Goal: Find specific page/section

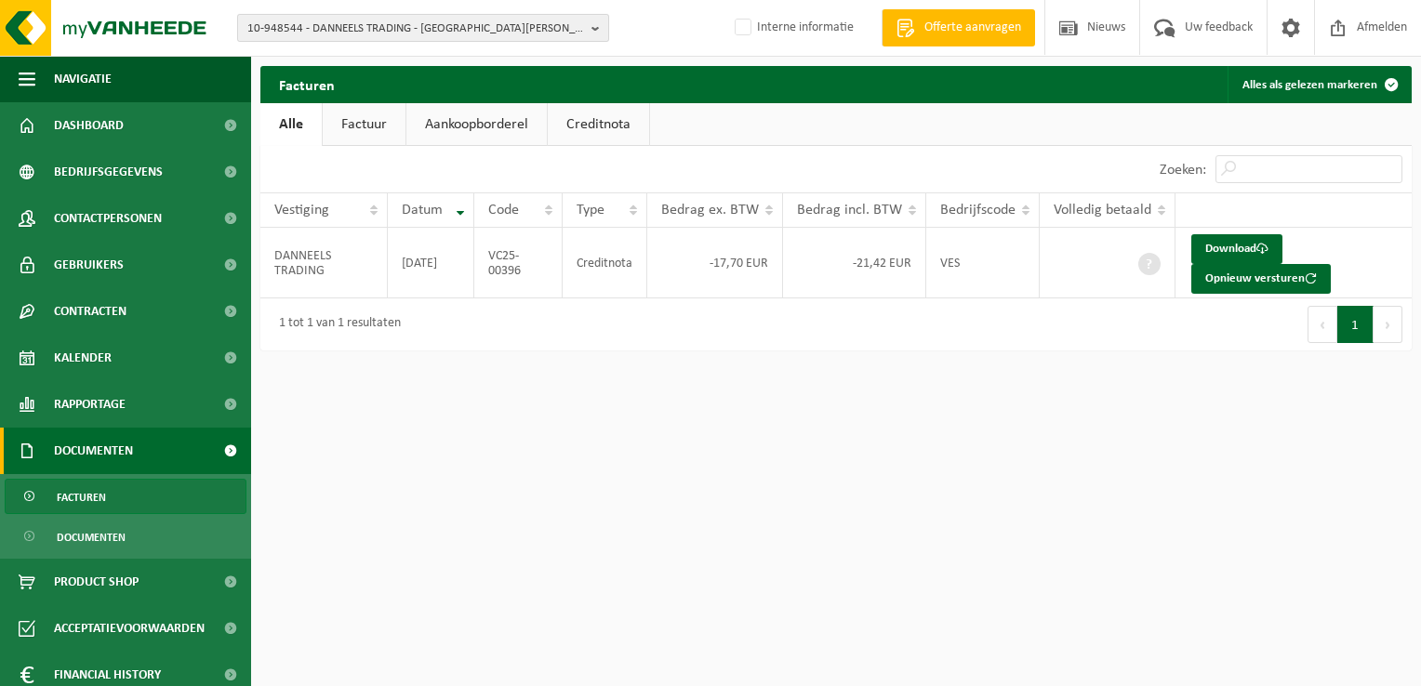
drag, startPoint x: 0, startPoint y: 0, endPoint x: 344, endPoint y: 24, distance: 345.0
click at [344, 24] on span "10-948544 - DANNEELS TRADING - SINT-MICHIELS" at bounding box center [415, 29] width 337 height 28
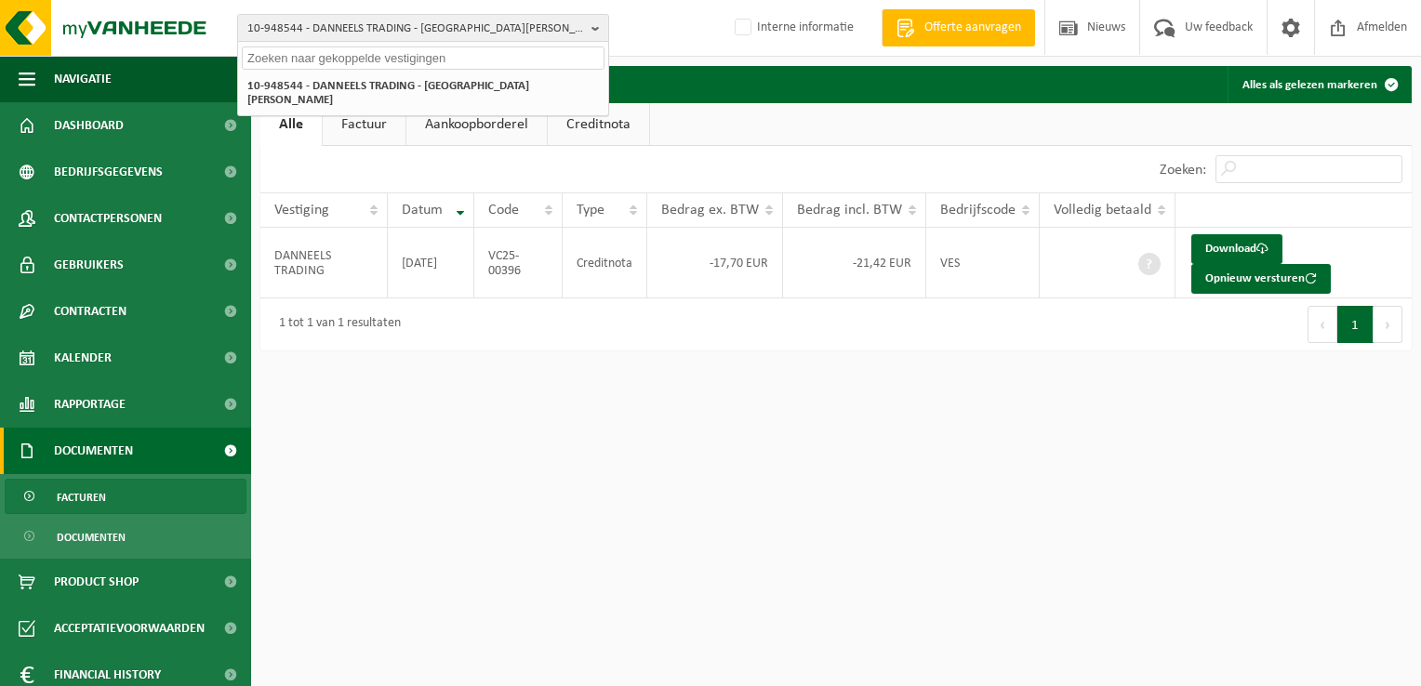
paste input "10-869252"
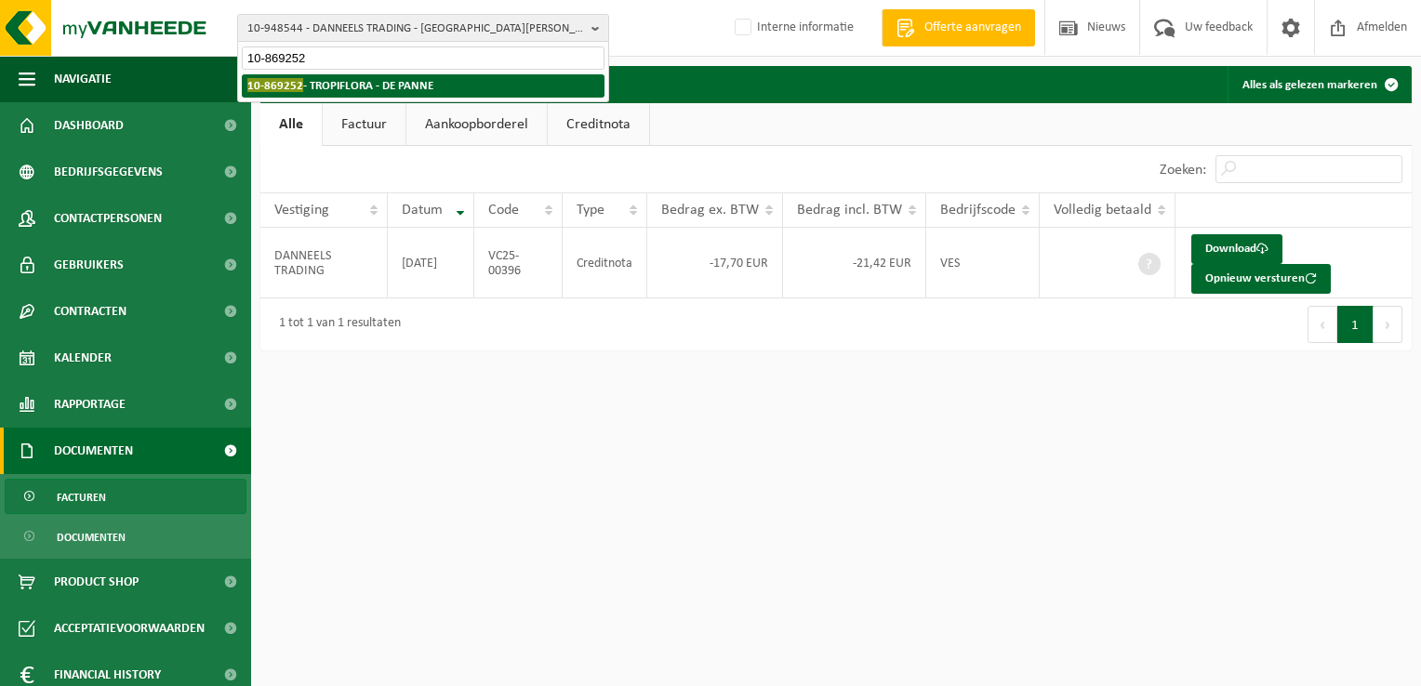
type input "10-869252"
click at [342, 93] on li "10-869252 - TROPIFLORA - DE PANNE" at bounding box center [423, 85] width 363 height 23
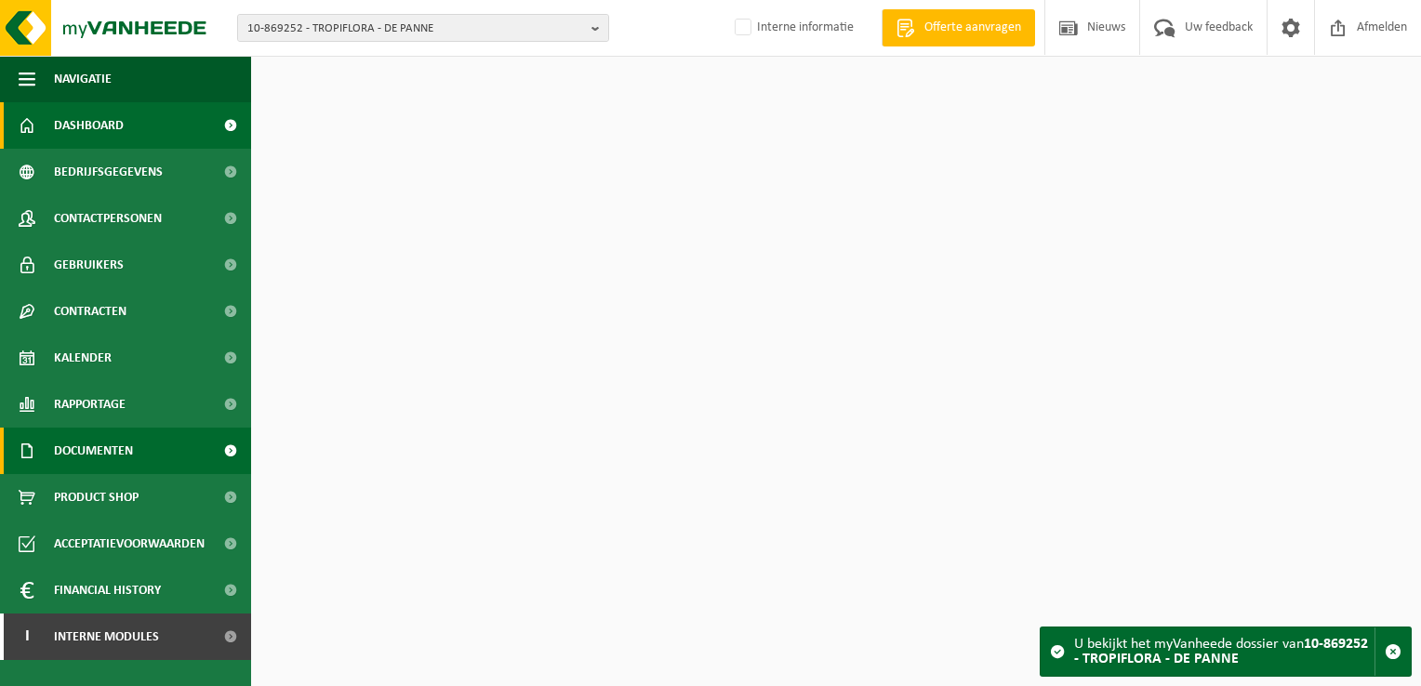
click at [119, 443] on span "Documenten" at bounding box center [93, 451] width 79 height 47
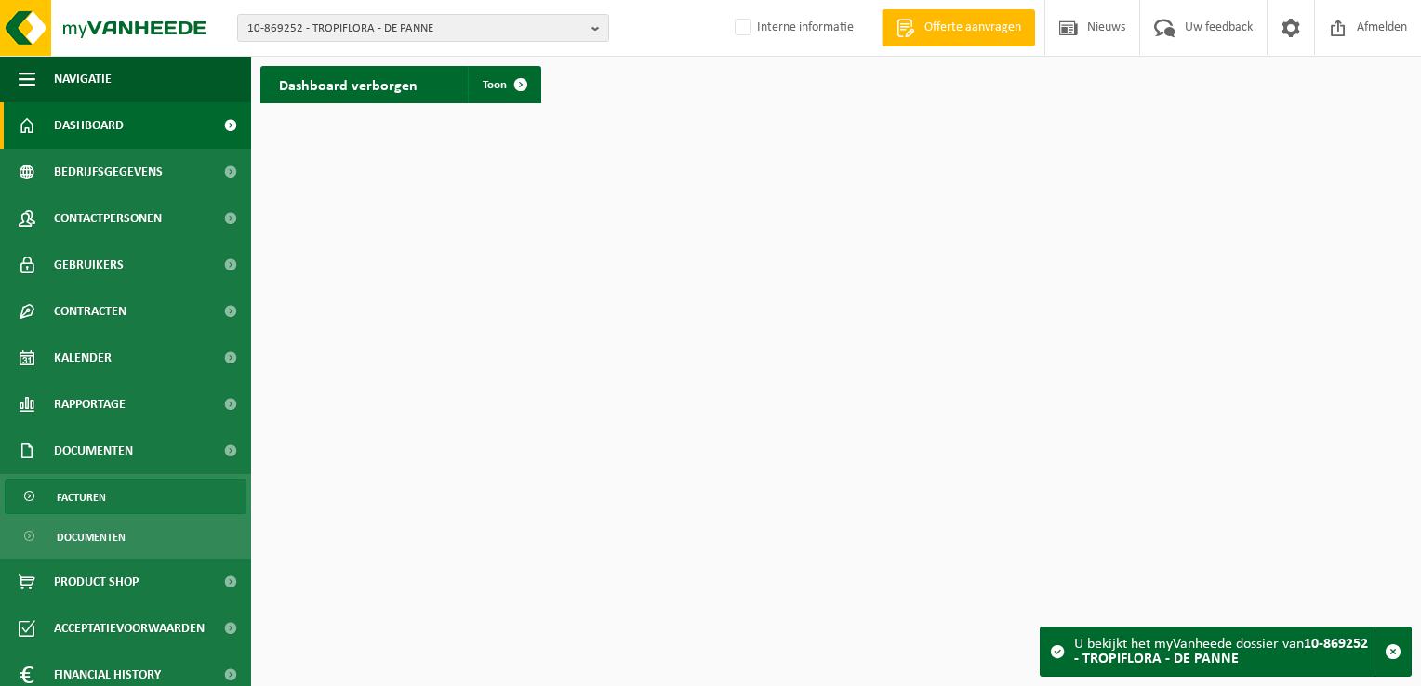
click at [132, 496] on link "Facturen" at bounding box center [126, 496] width 242 height 35
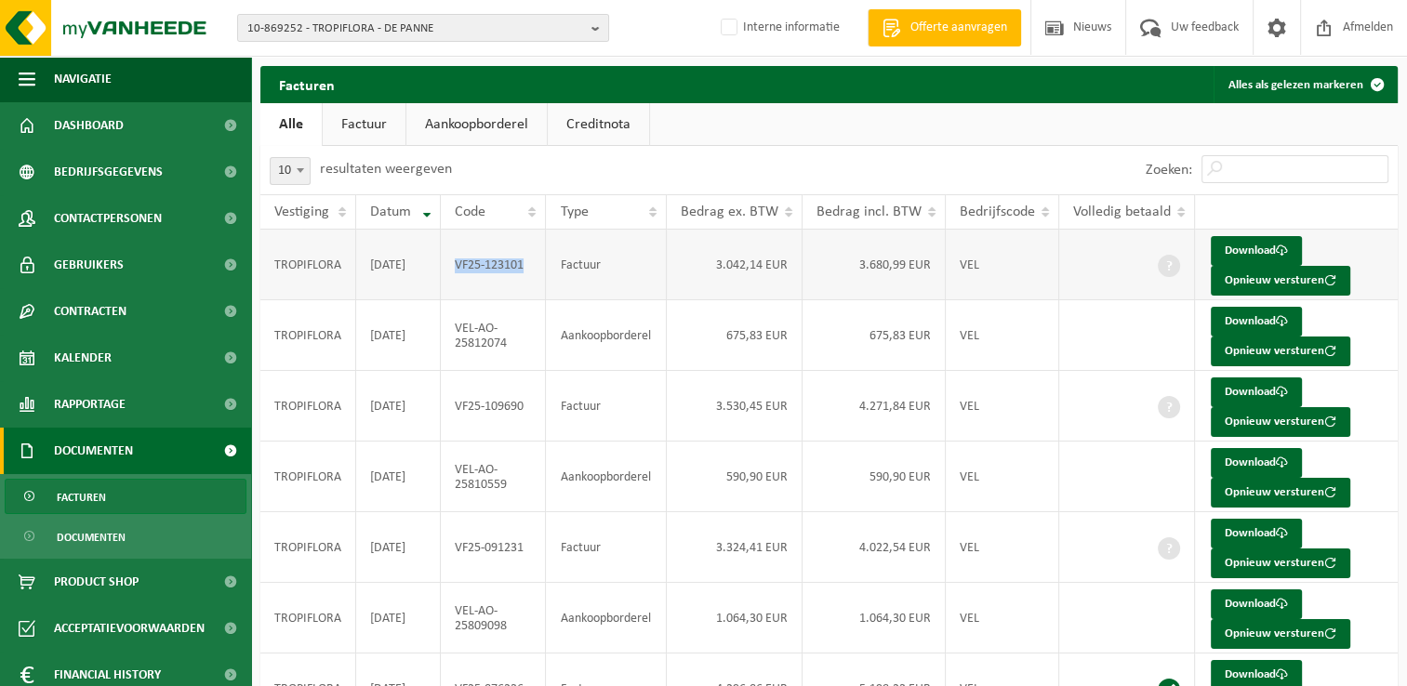
drag, startPoint x: 528, startPoint y: 270, endPoint x: 456, endPoint y: 273, distance: 72.6
click at [456, 273] on td "VF25-123101" at bounding box center [493, 265] width 105 height 71
copy td "VF25-123101"
click at [324, 31] on span "10-869252 - TROPIFLORA - DE PANNE" at bounding box center [415, 29] width 337 height 28
paste input "10-847654"
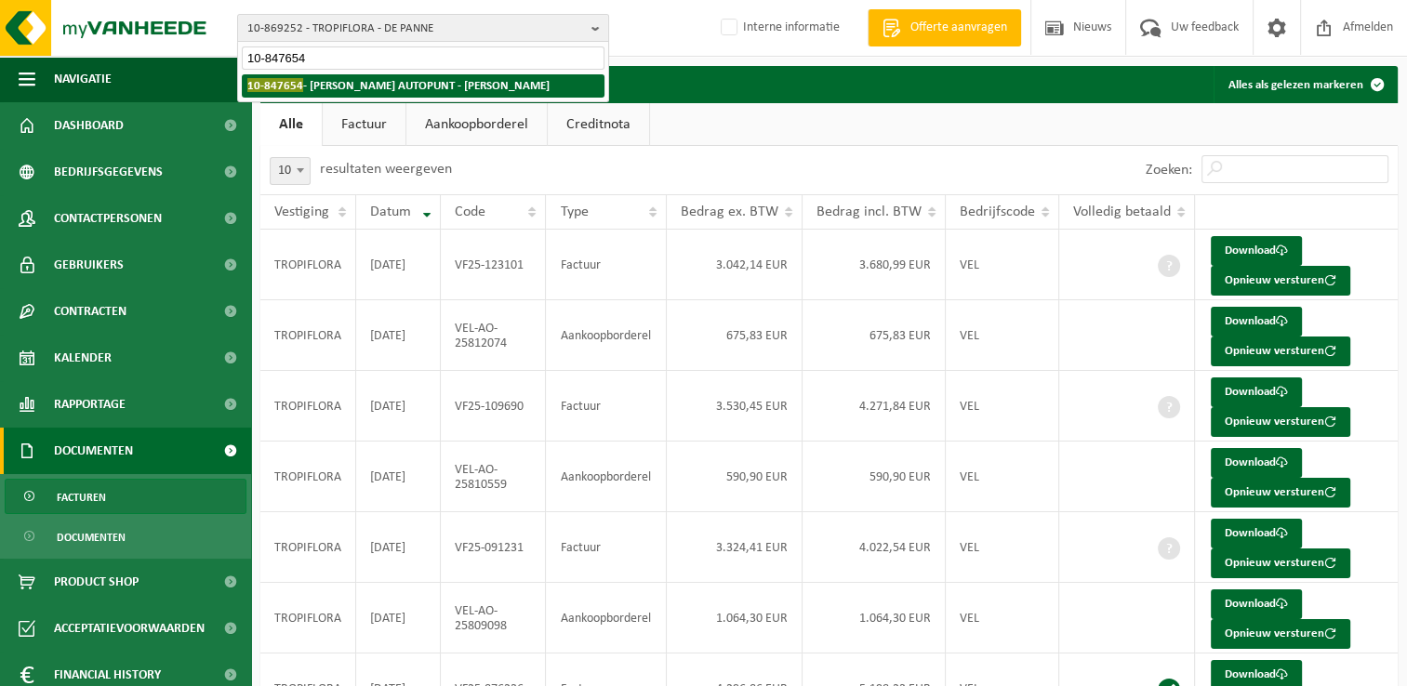
type input "10-847654"
click at [343, 90] on strong "10-847654 - LOKERS AUTOPUNT - LOKER" at bounding box center [398, 85] width 302 height 14
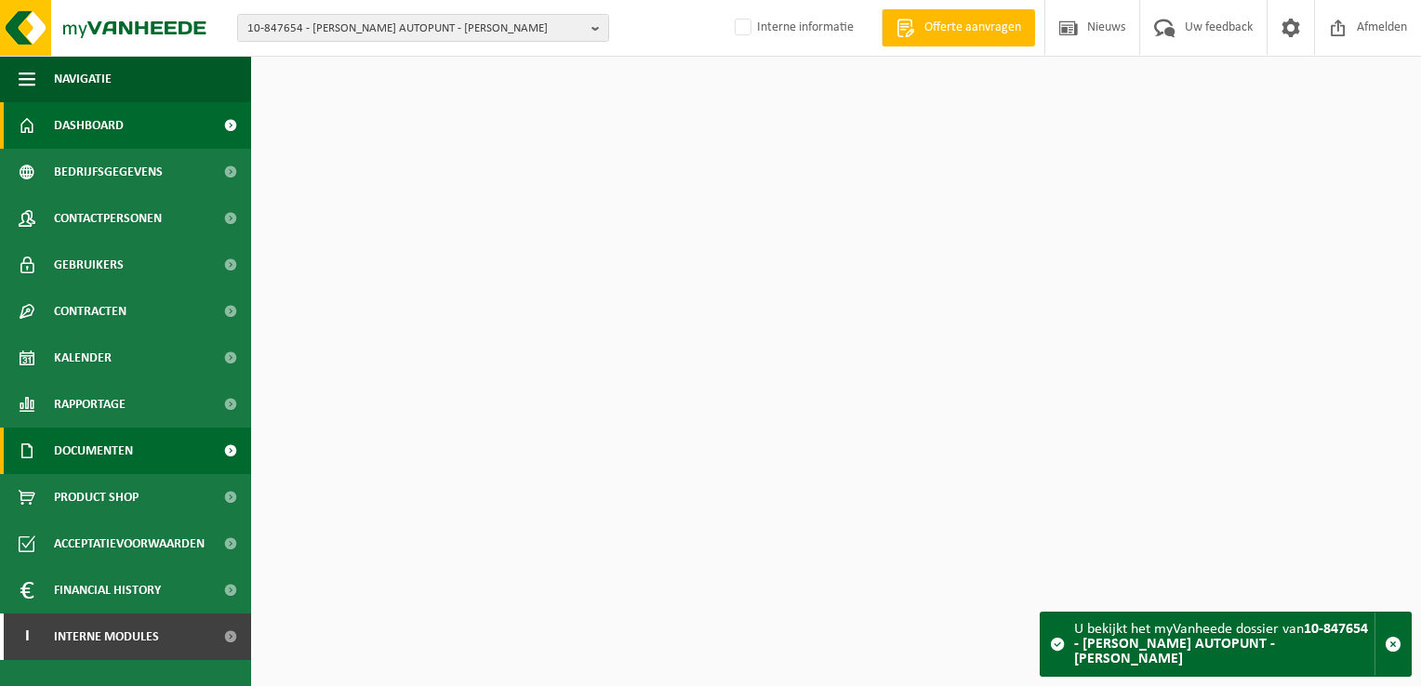
click at [140, 460] on link "Documenten" at bounding box center [125, 451] width 251 height 47
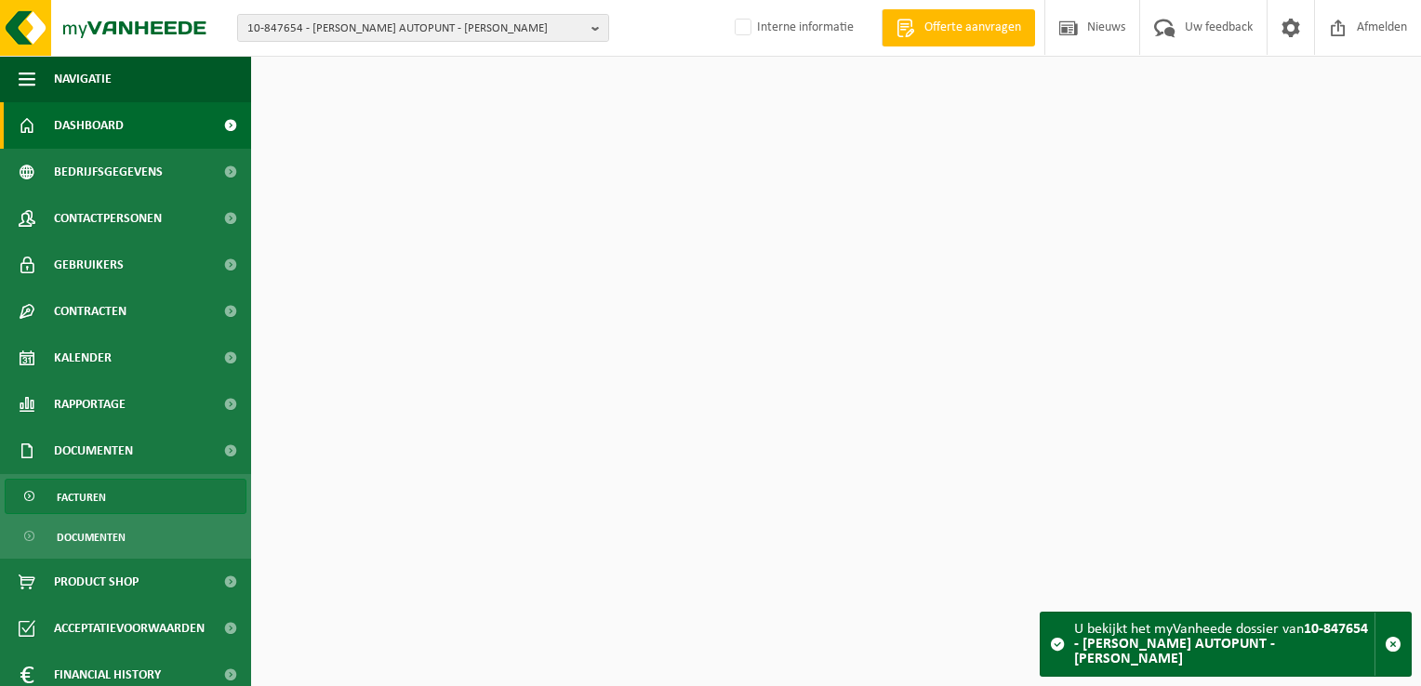
click at [133, 500] on link "Facturen" at bounding box center [126, 496] width 242 height 35
